Goal: Register for event/course

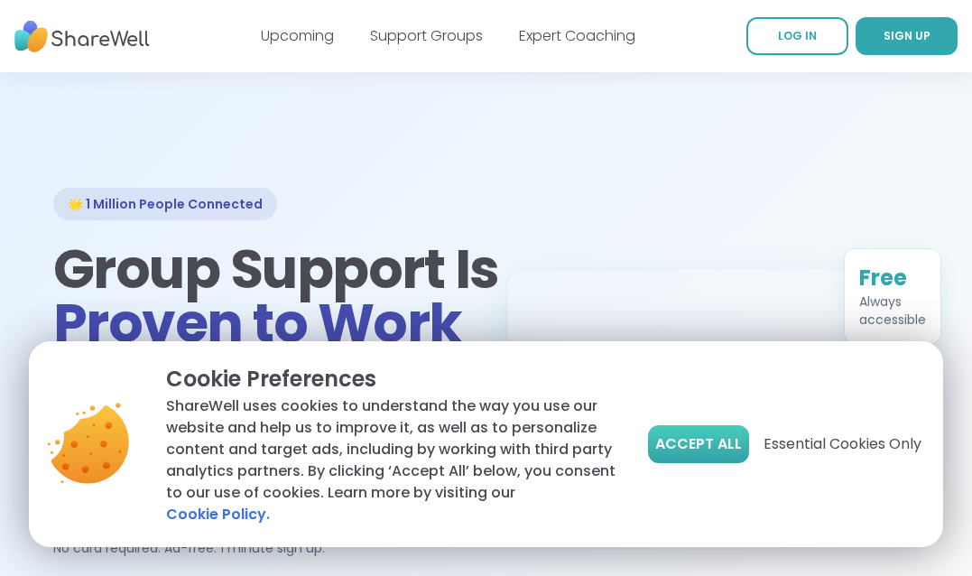
click at [703, 450] on span "Accept All" at bounding box center [698, 444] width 87 height 22
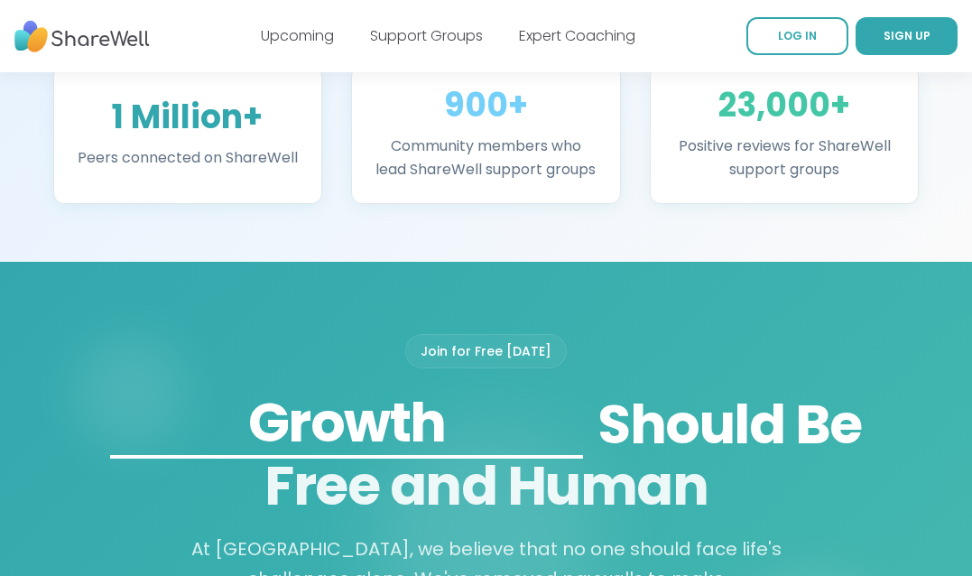
scroll to position [1558, 0]
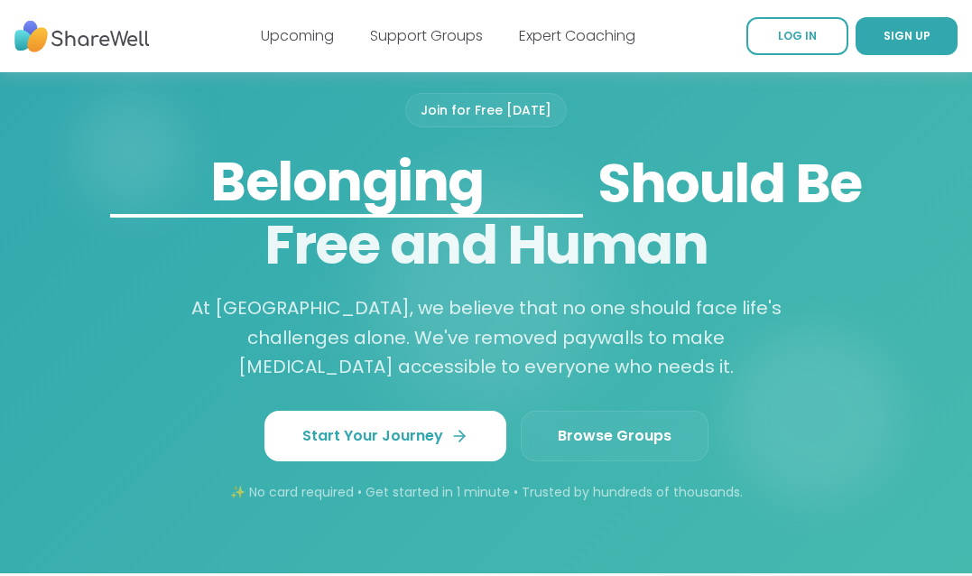
click at [617, 433] on span "Browse Groups" at bounding box center [614, 436] width 114 height 22
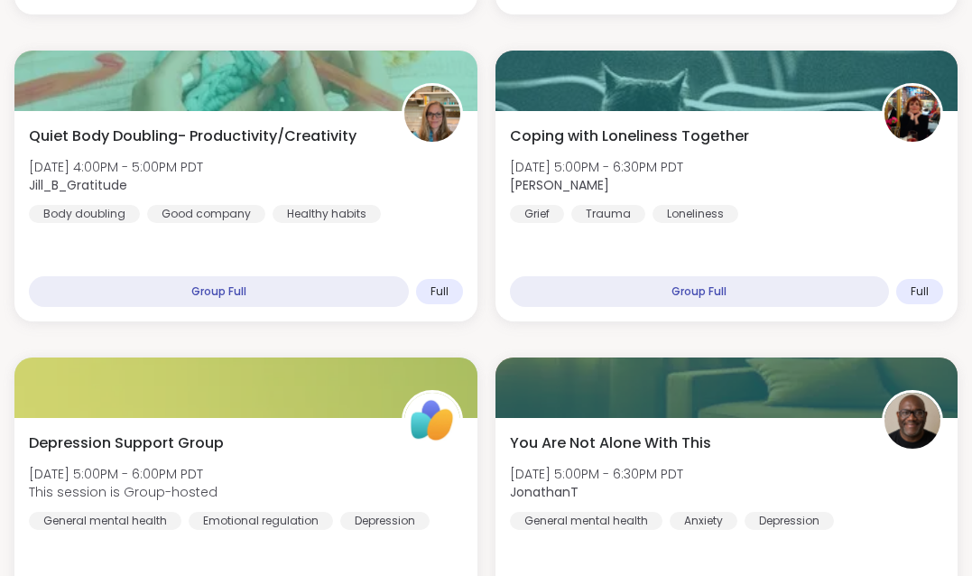
scroll to position [906, 0]
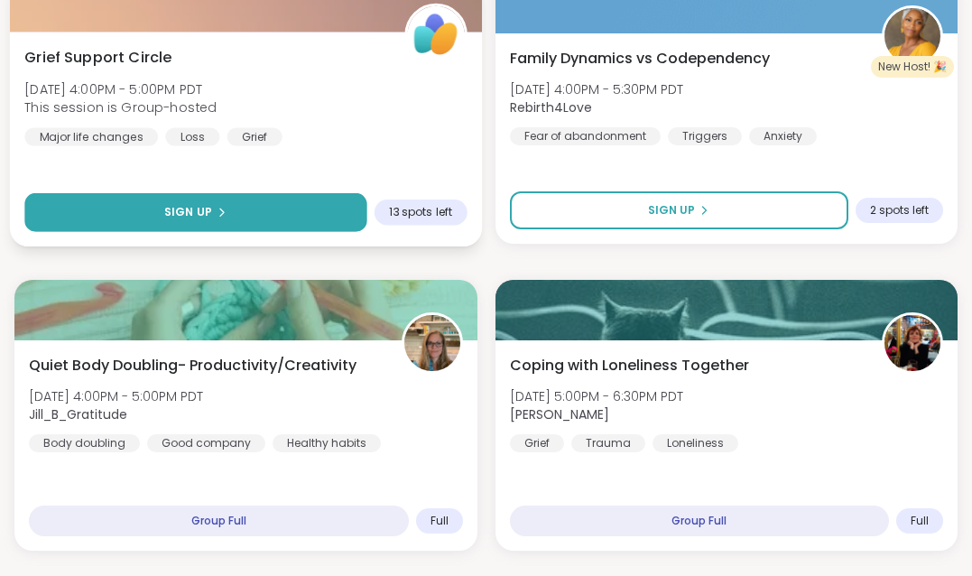
click at [277, 213] on button "Sign Up" at bounding box center [195, 212] width 342 height 39
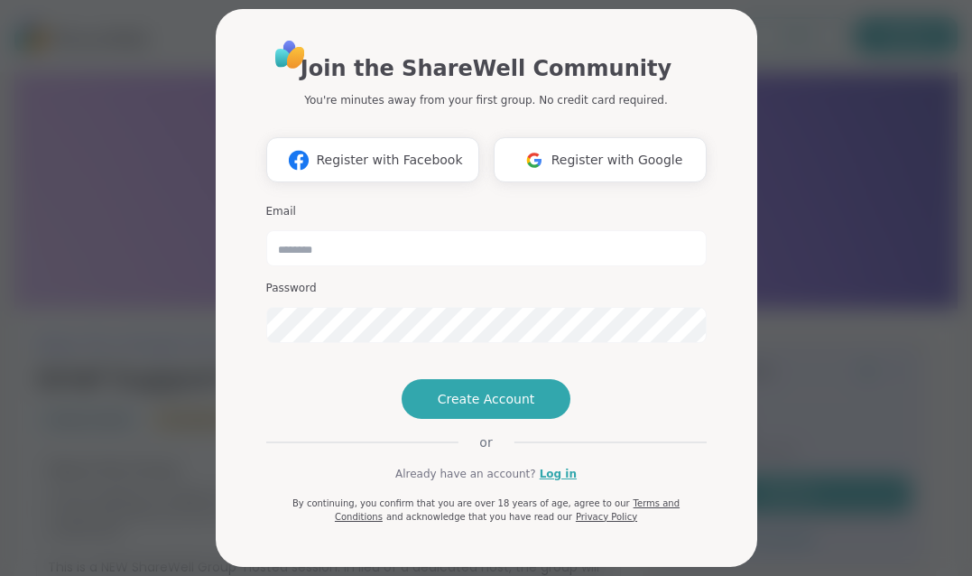
click at [320, 211] on h3 "Email" at bounding box center [486, 211] width 440 height 15
click at [334, 234] on input "email" at bounding box center [486, 248] width 440 height 36
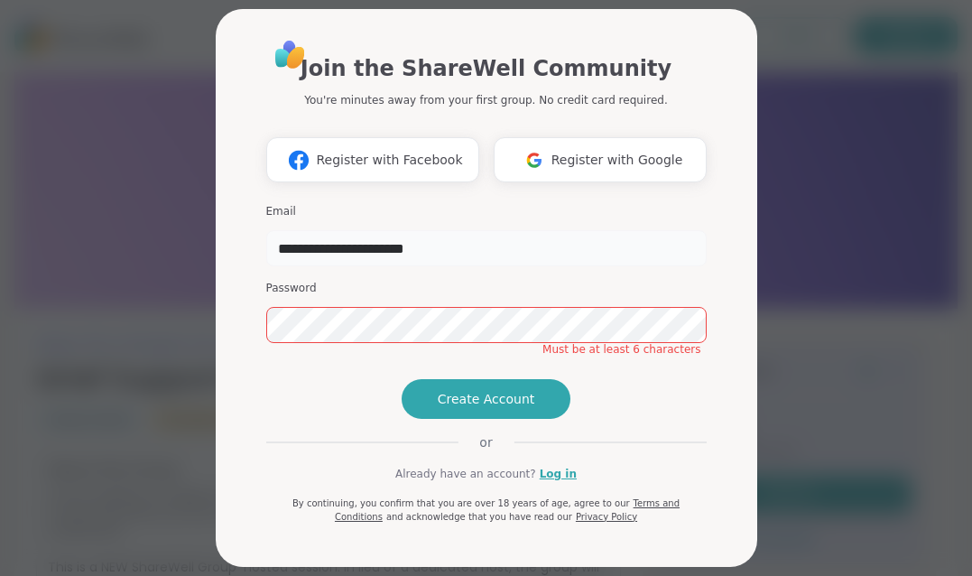
type input "**********"
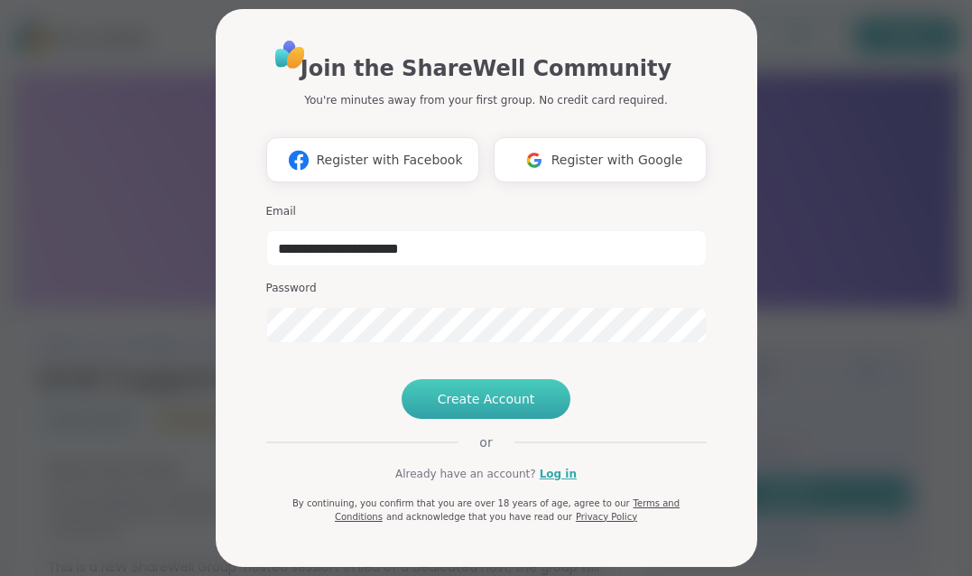
click at [471, 408] on span "Create Account" at bounding box center [486, 399] width 97 height 18
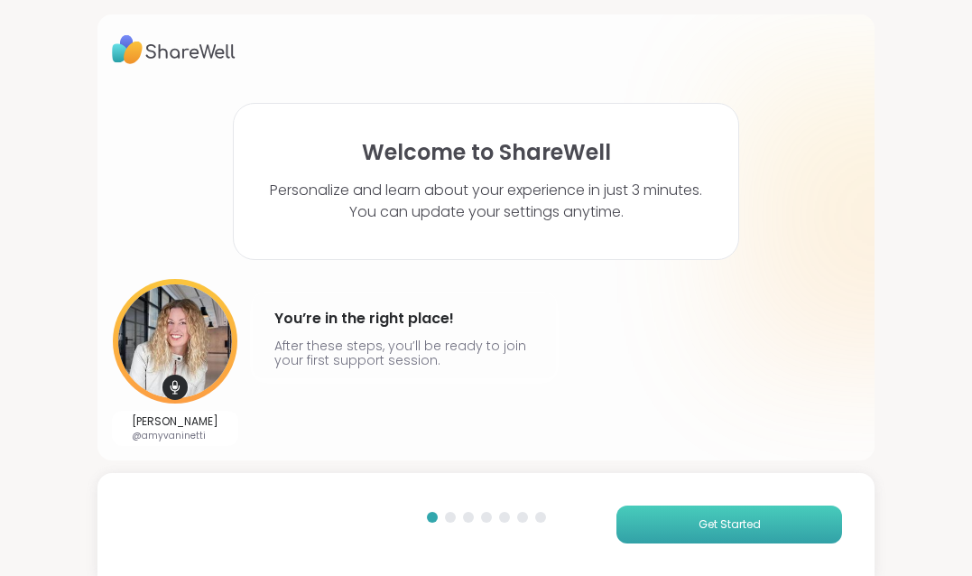
click at [659, 525] on button "Get Started" at bounding box center [729, 524] width 226 height 38
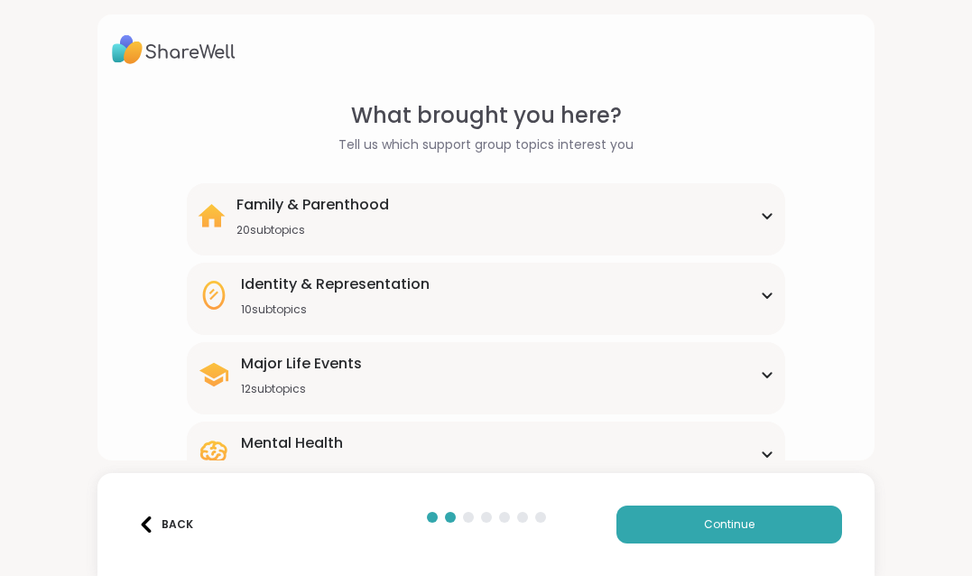
click at [771, 212] on icon at bounding box center [767, 215] width 14 height 9
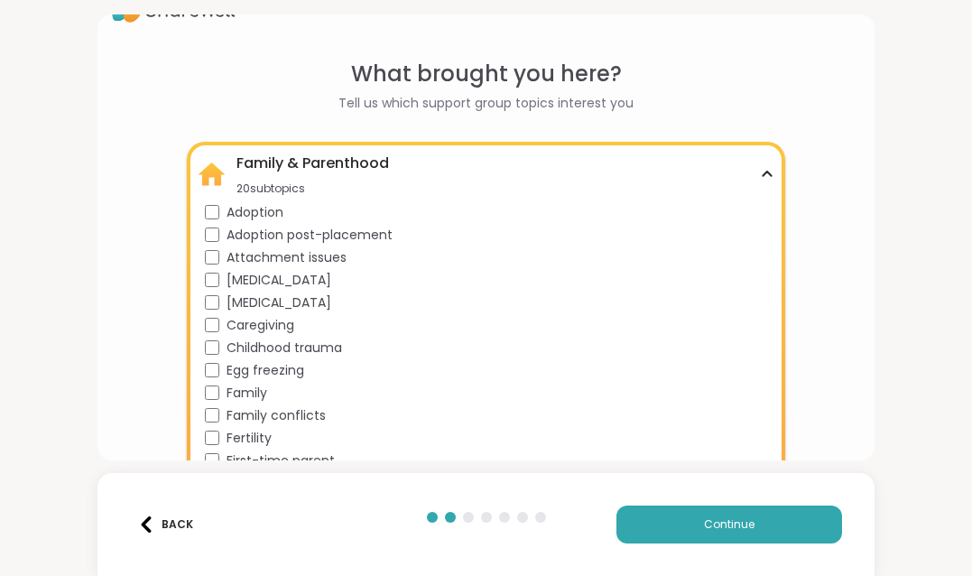
scroll to position [38, 0]
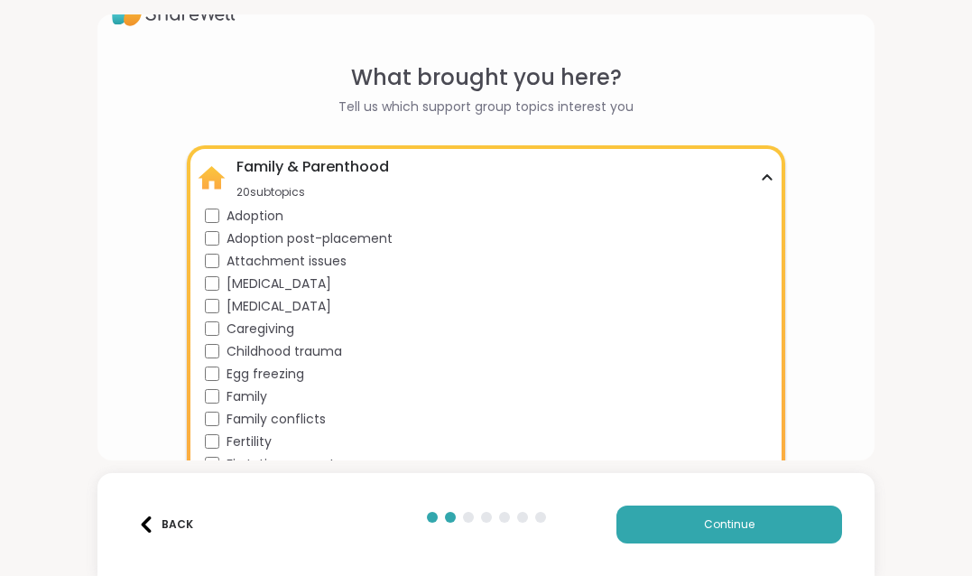
click at [771, 172] on div "Family & Parenthood 20 subtopics" at bounding box center [486, 177] width 577 height 43
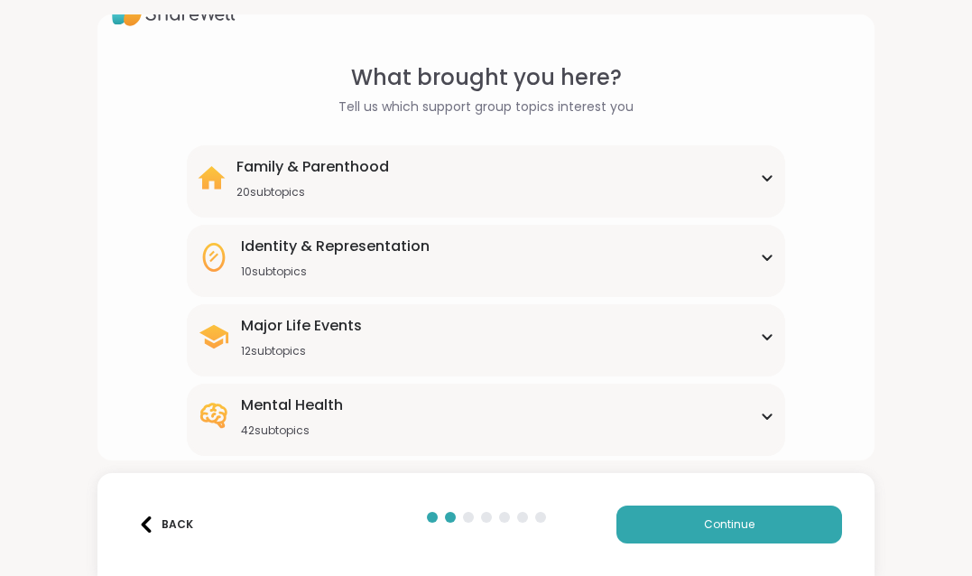
click at [768, 328] on div "Major Life Events 12 subtopics" at bounding box center [486, 336] width 577 height 43
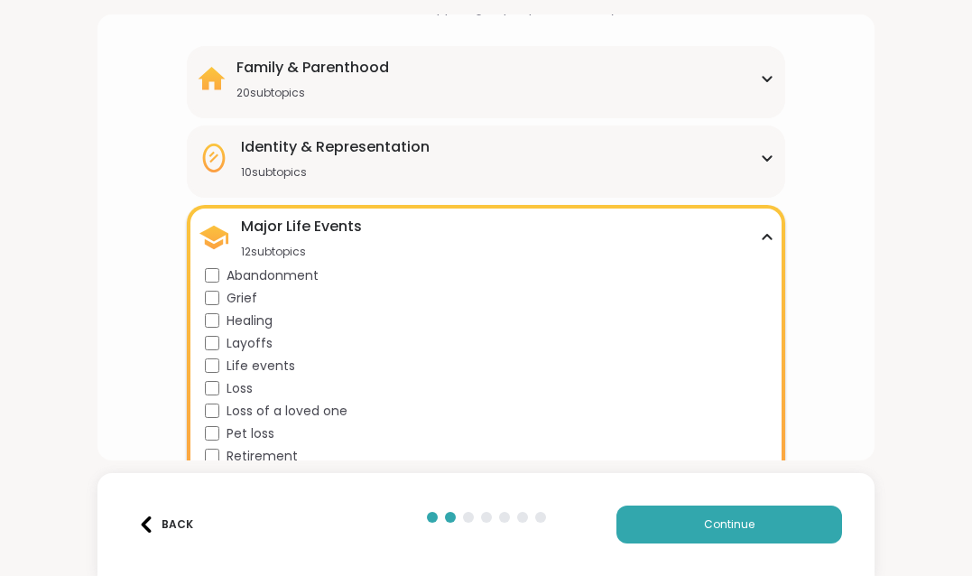
scroll to position [254, 0]
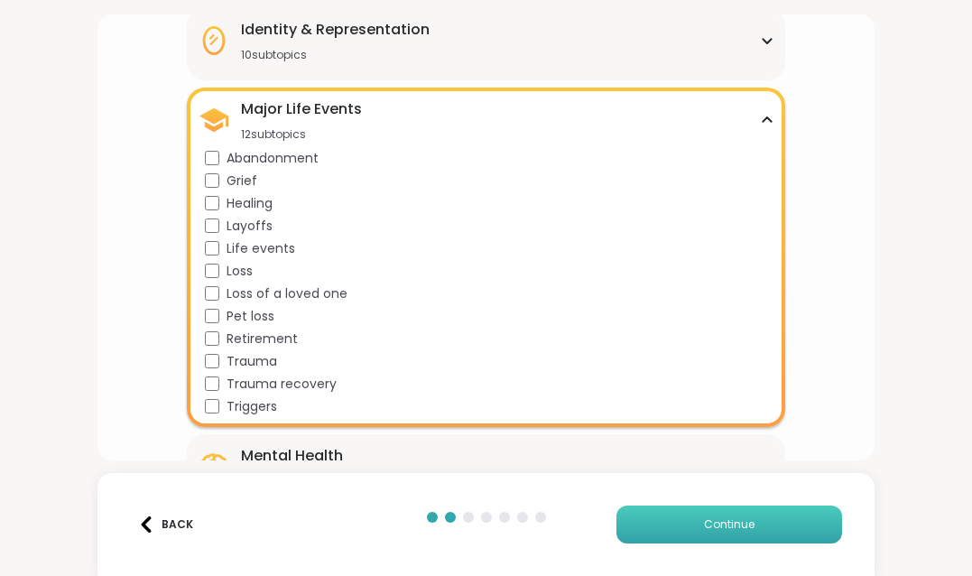
click at [656, 522] on button "Continue" at bounding box center [729, 524] width 226 height 38
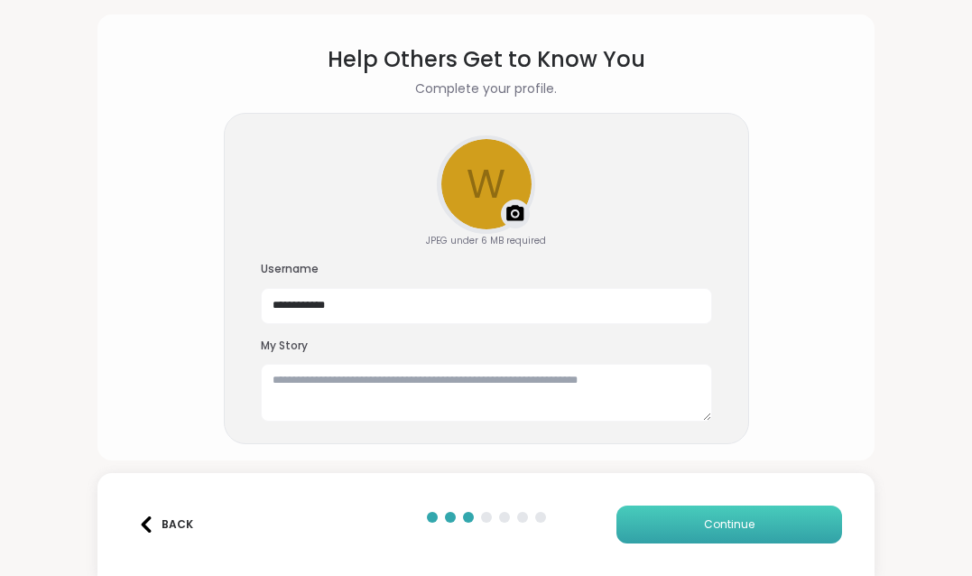
scroll to position [56, 0]
click at [301, 381] on textarea at bounding box center [486, 393] width 451 height 58
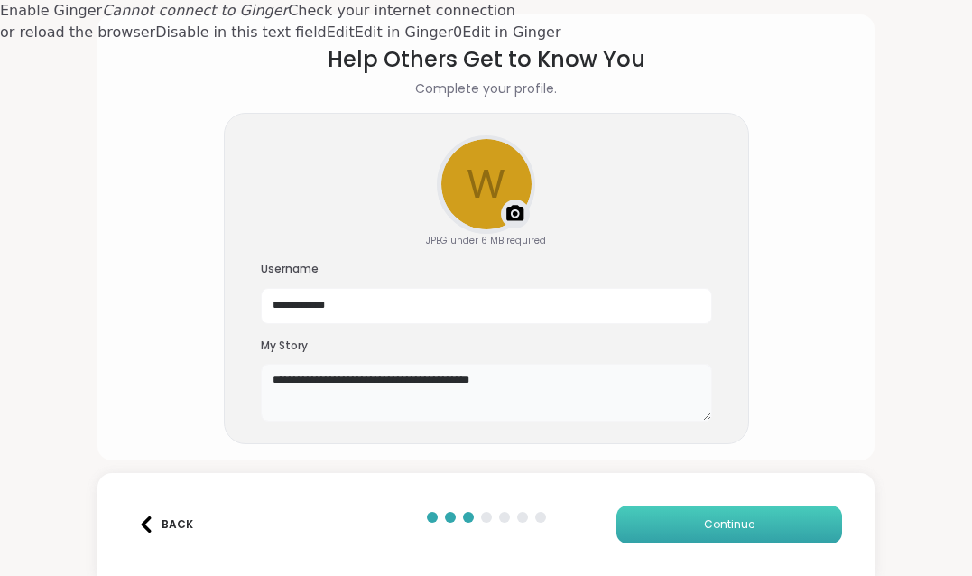
type textarea "**********"
click at [765, 528] on button "Continue" at bounding box center [729, 524] width 226 height 38
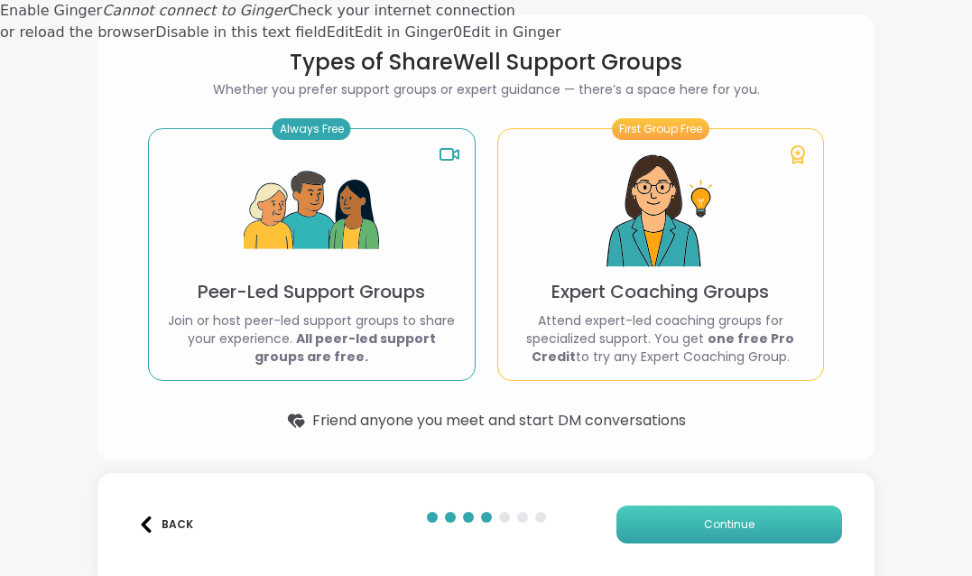
scroll to position [51, 0]
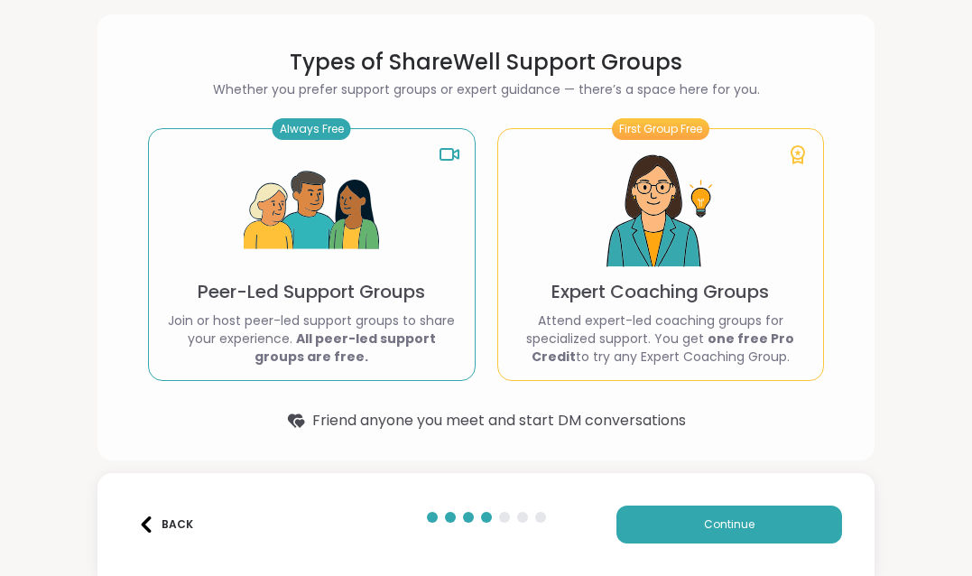
click at [283, 188] on img at bounding box center [311, 210] width 135 height 135
click at [645, 524] on button "Continue" at bounding box center [729, 524] width 226 height 38
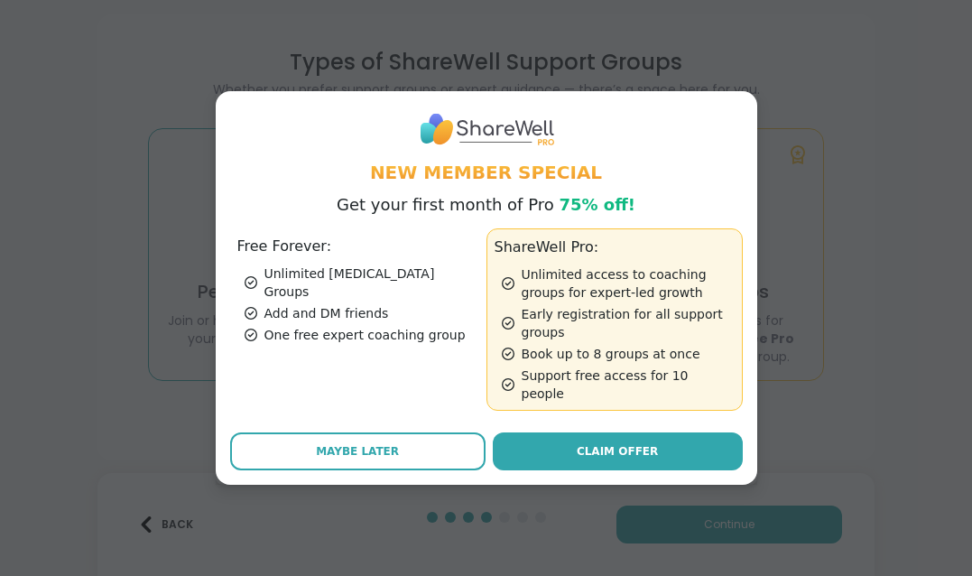
click at [289, 344] on div "Free Forever: Unlimited [MEDICAL_DATA] Groups Add and DM friends One free exper…" at bounding box center [358, 319] width 256 height 182
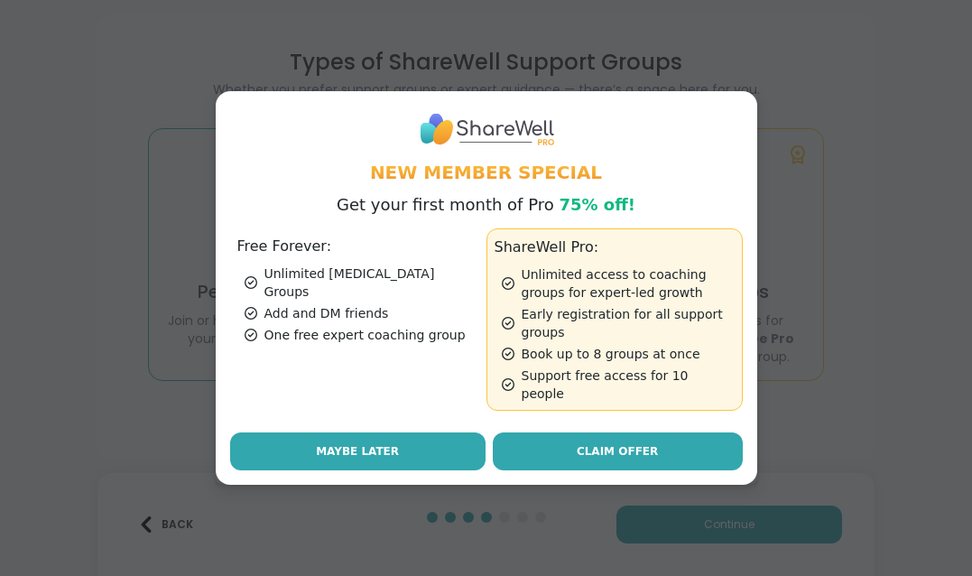
click at [278, 436] on button "Maybe Later" at bounding box center [357, 451] width 255 height 38
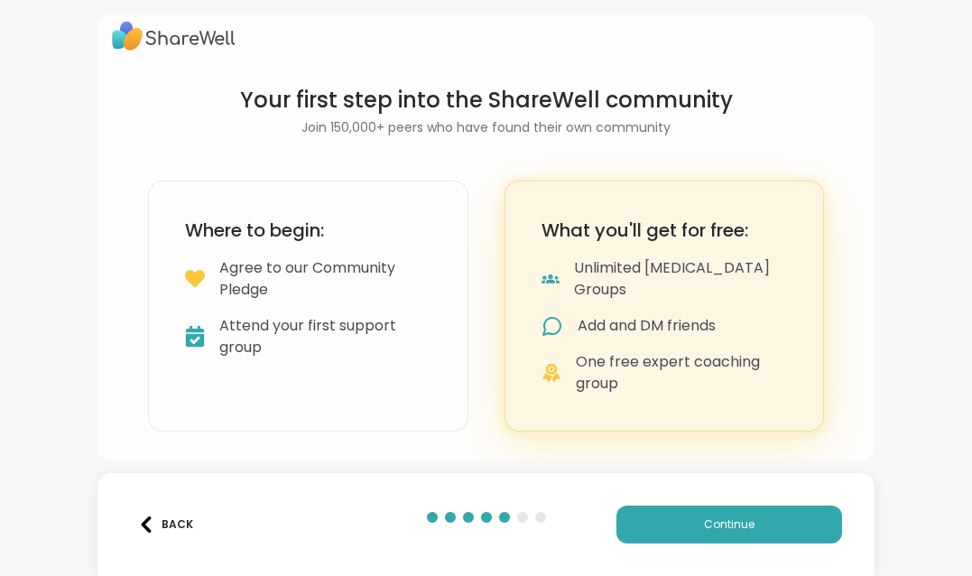
scroll to position [14, 0]
click at [746, 523] on span "Continue" at bounding box center [729, 524] width 51 height 16
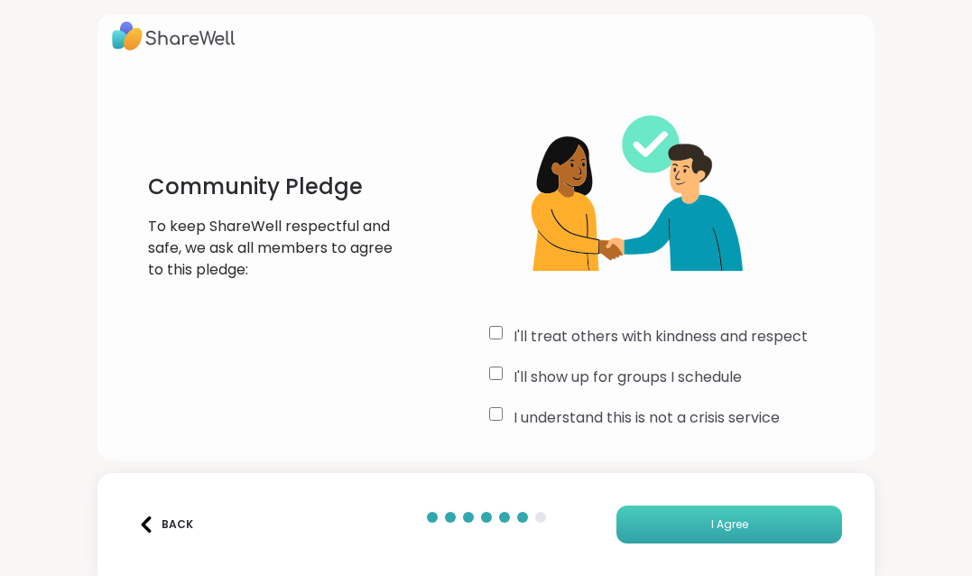
click at [674, 523] on button "I Agree" at bounding box center [729, 524] width 226 height 38
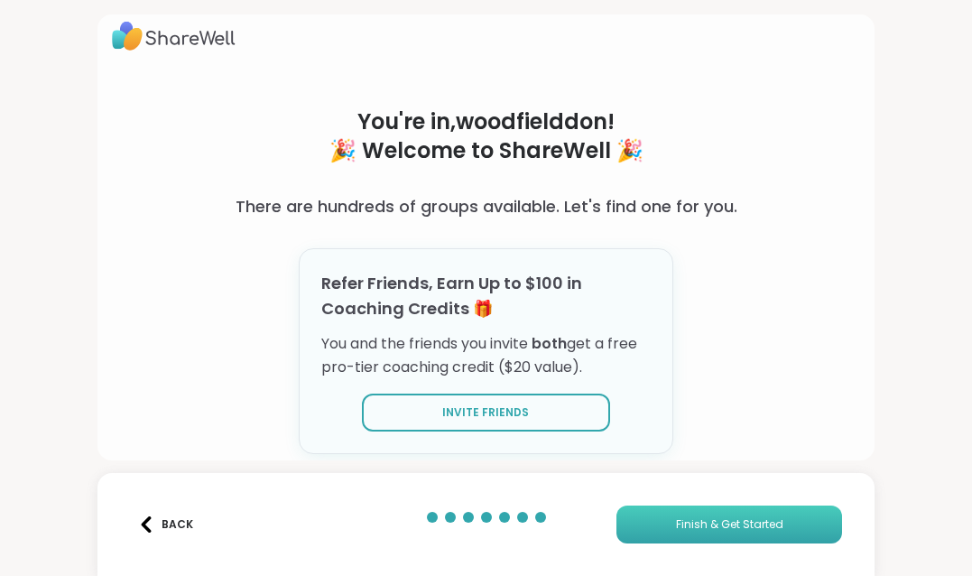
click at [826, 526] on button "Finish & Get Started" at bounding box center [729, 524] width 226 height 38
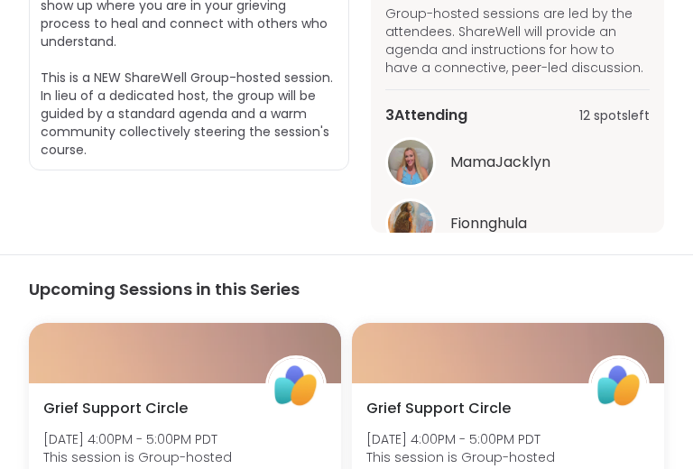
scroll to position [542, 0]
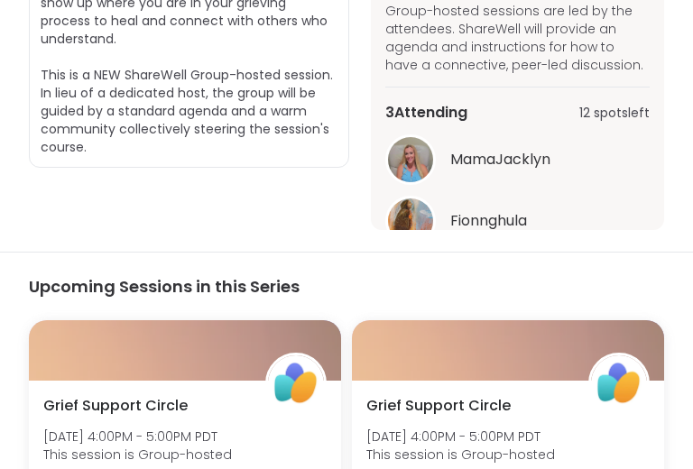
click at [466, 161] on span "MamaJacklyn" at bounding box center [500, 160] width 100 height 22
